Goal: Register for event/course

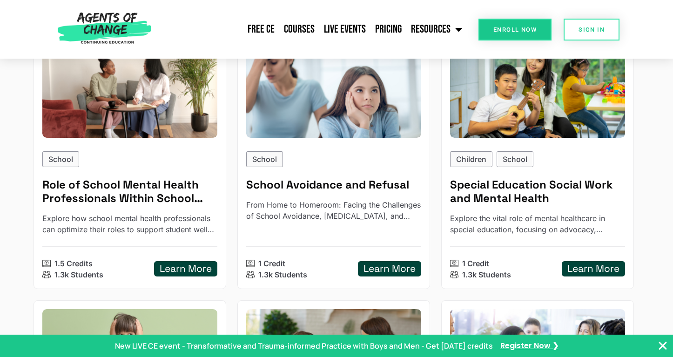
scroll to position [465, 0]
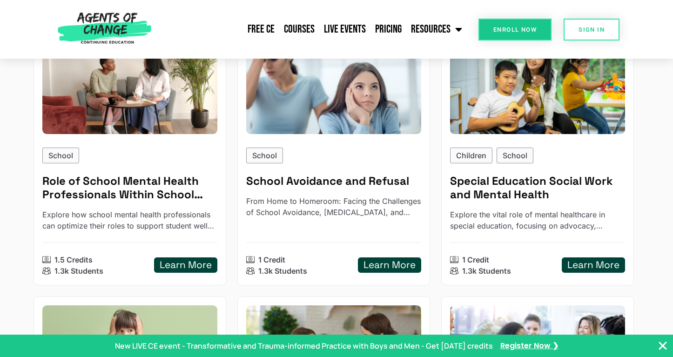
scroll to position [441, 0]
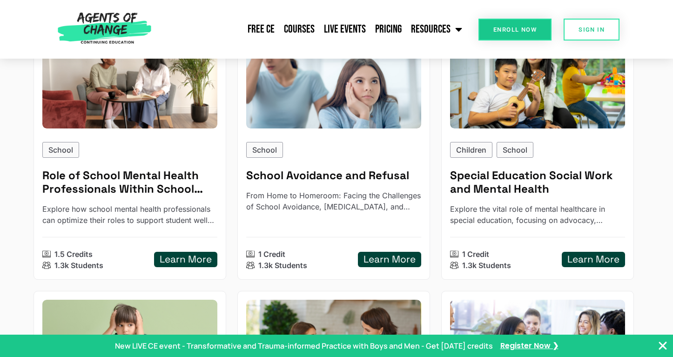
click at [499, 28] on span "Enroll Now" at bounding box center [515, 30] width 43 height 6
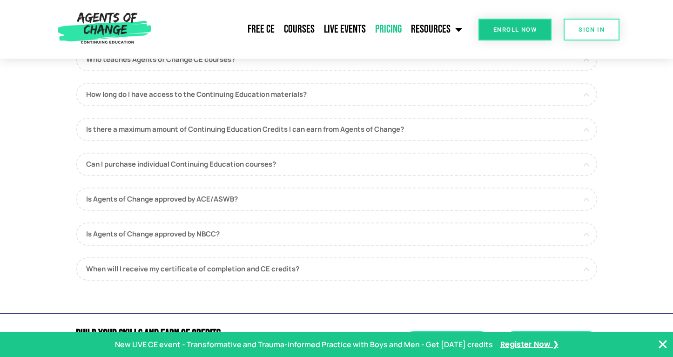
scroll to position [560, 0]
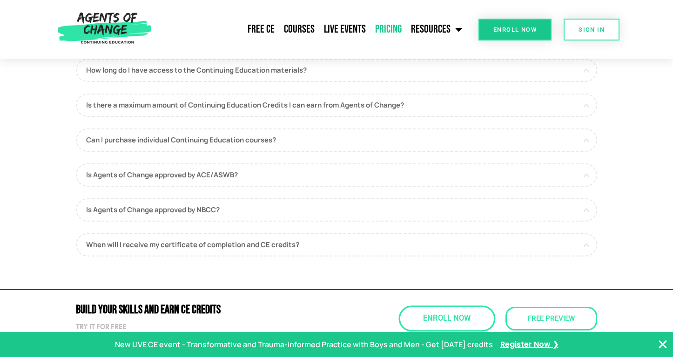
click at [432, 315] on span "Enroll Now" at bounding box center [446, 319] width 47 height 8
